Goal: Navigation & Orientation: Find specific page/section

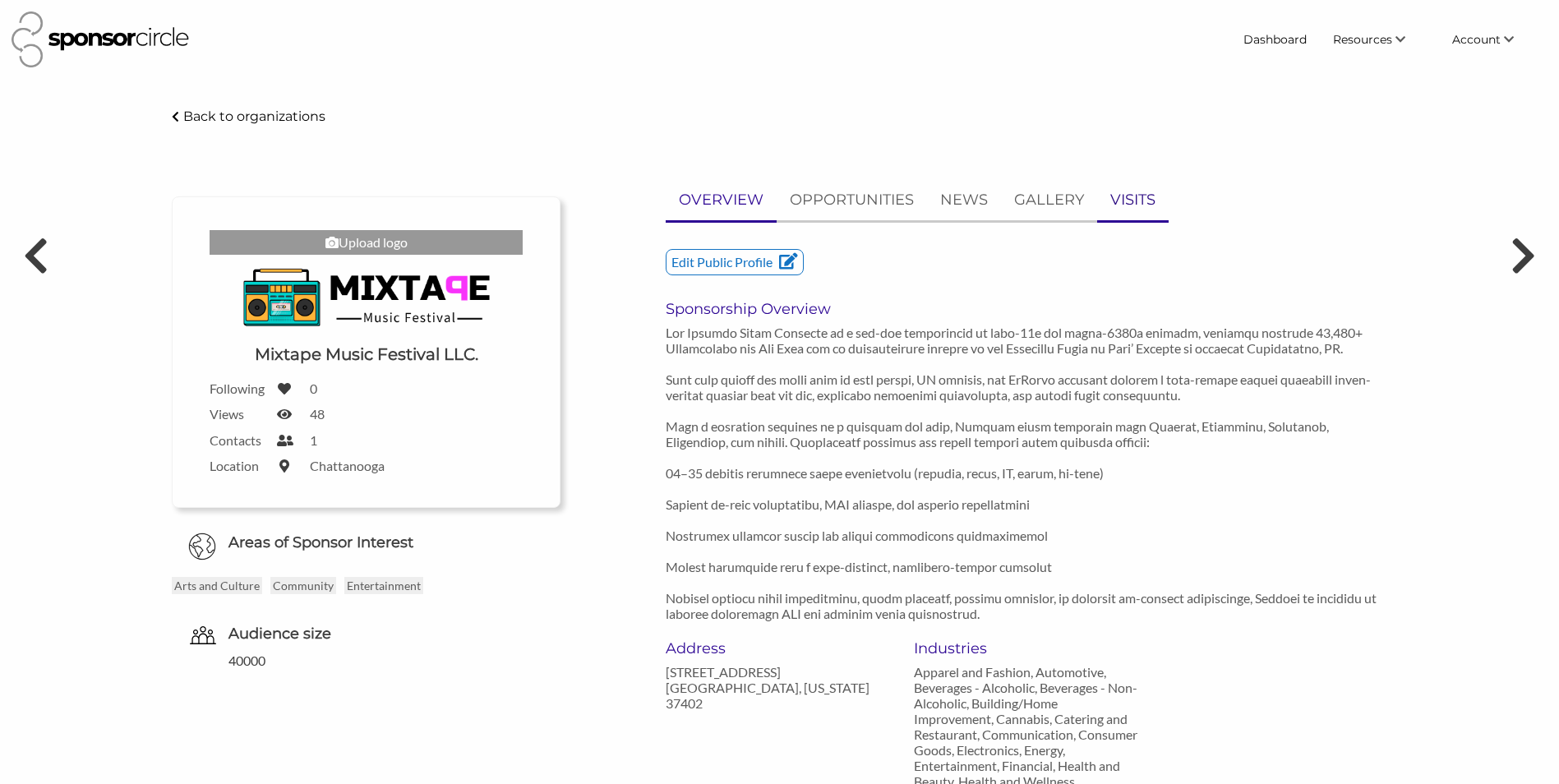
click at [1134, 196] on p "VISITS" at bounding box center [1133, 199] width 45 height 24
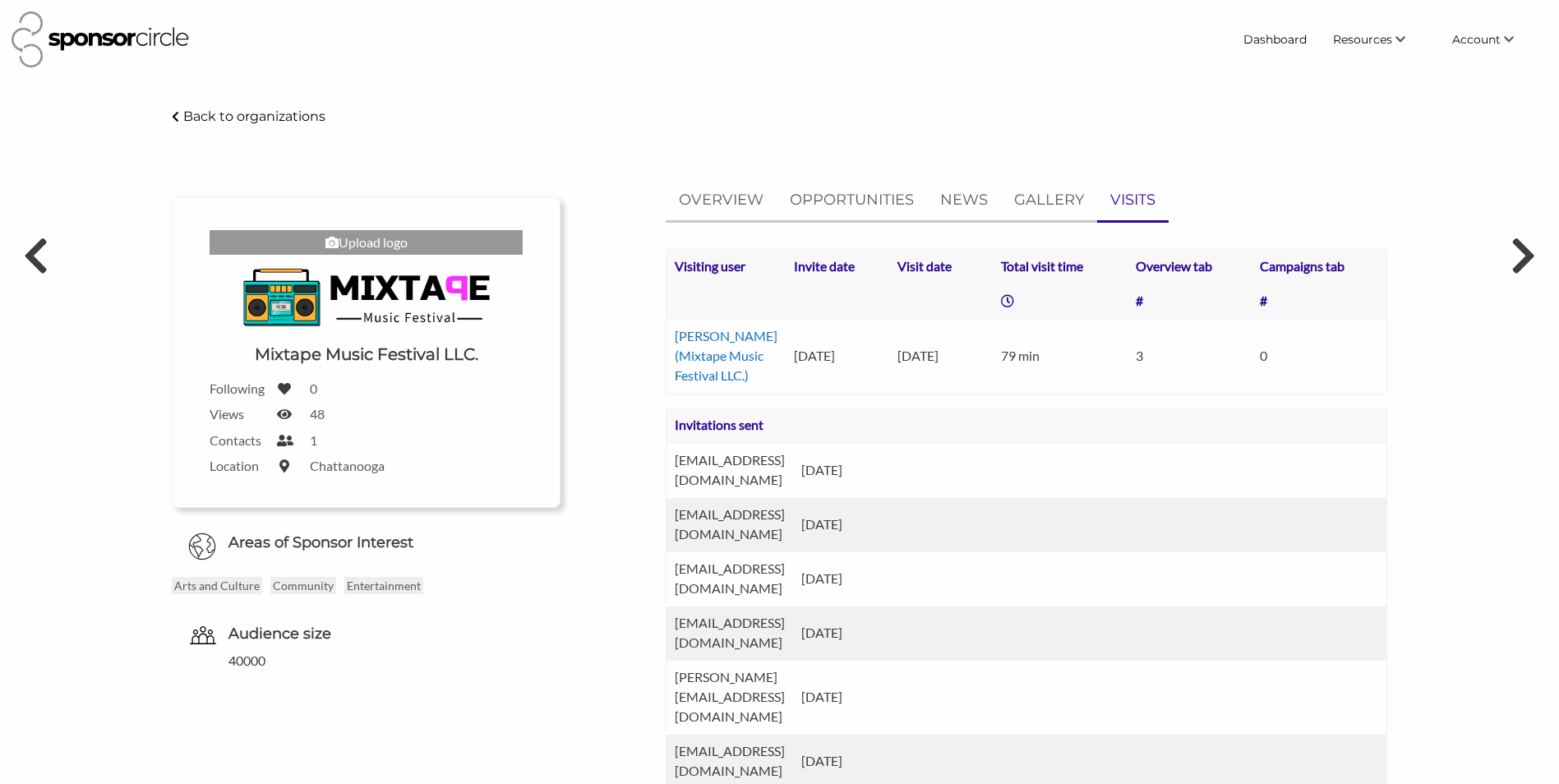
click at [1120, 202] on p "VISITS" at bounding box center [1133, 199] width 45 height 24
click at [1285, 38] on link "Dashboard" at bounding box center [1275, 39] width 90 height 29
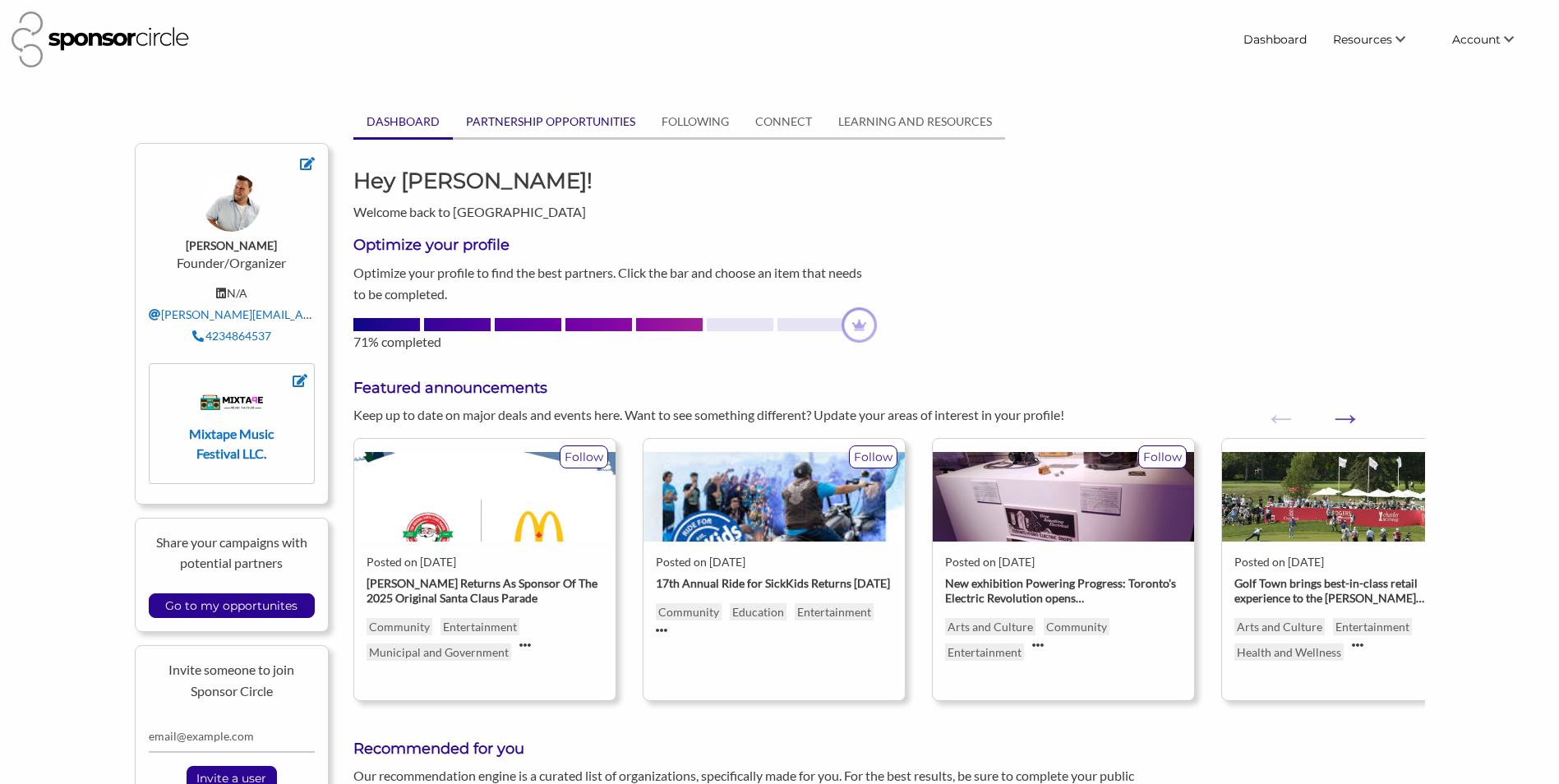
click at [544, 117] on link "PARTNERSHIP OPPORTUNITIES" at bounding box center [550, 121] width 196 height 31
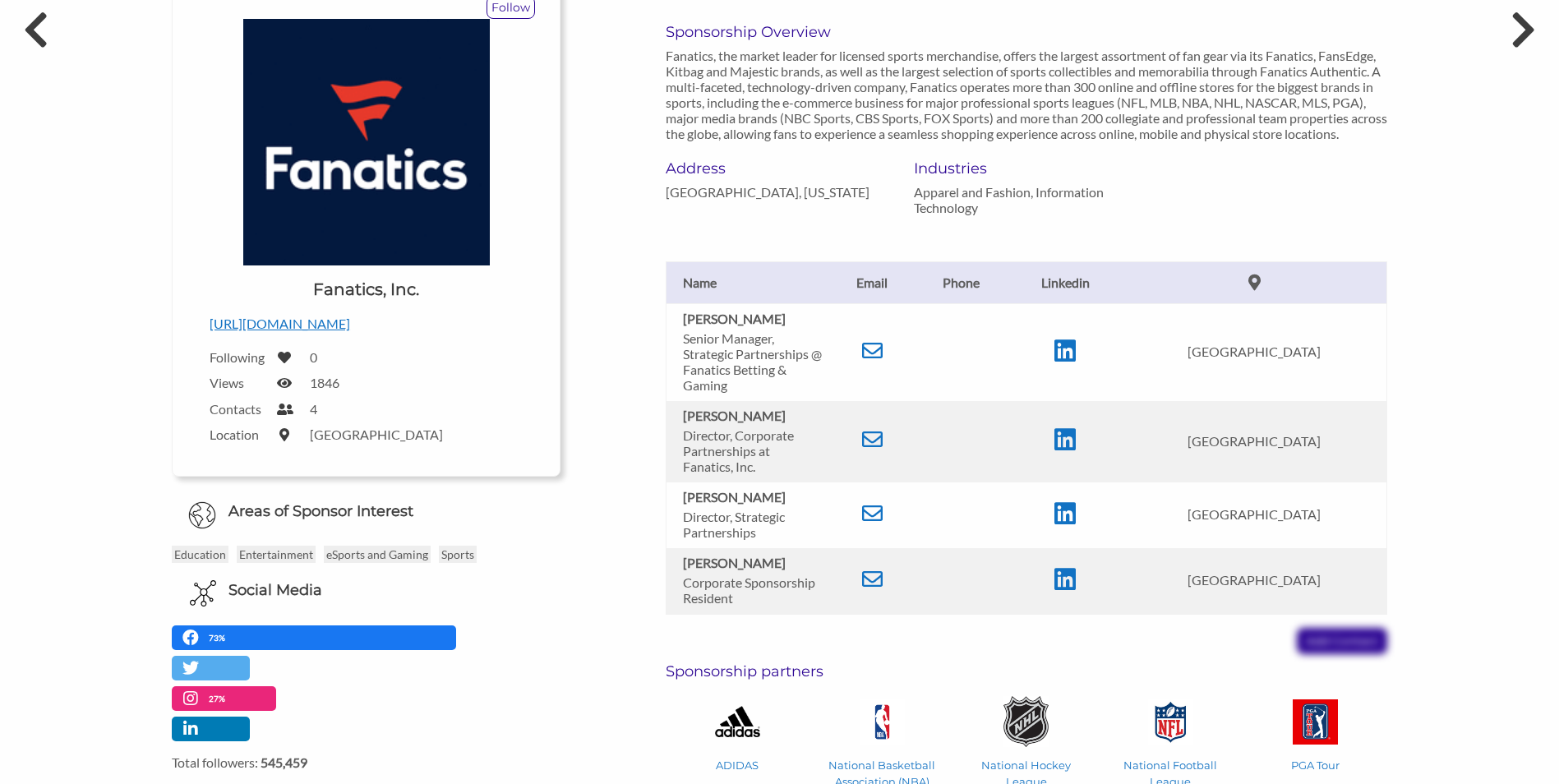
scroll to position [247, 0]
